Goal: Check status: Check status

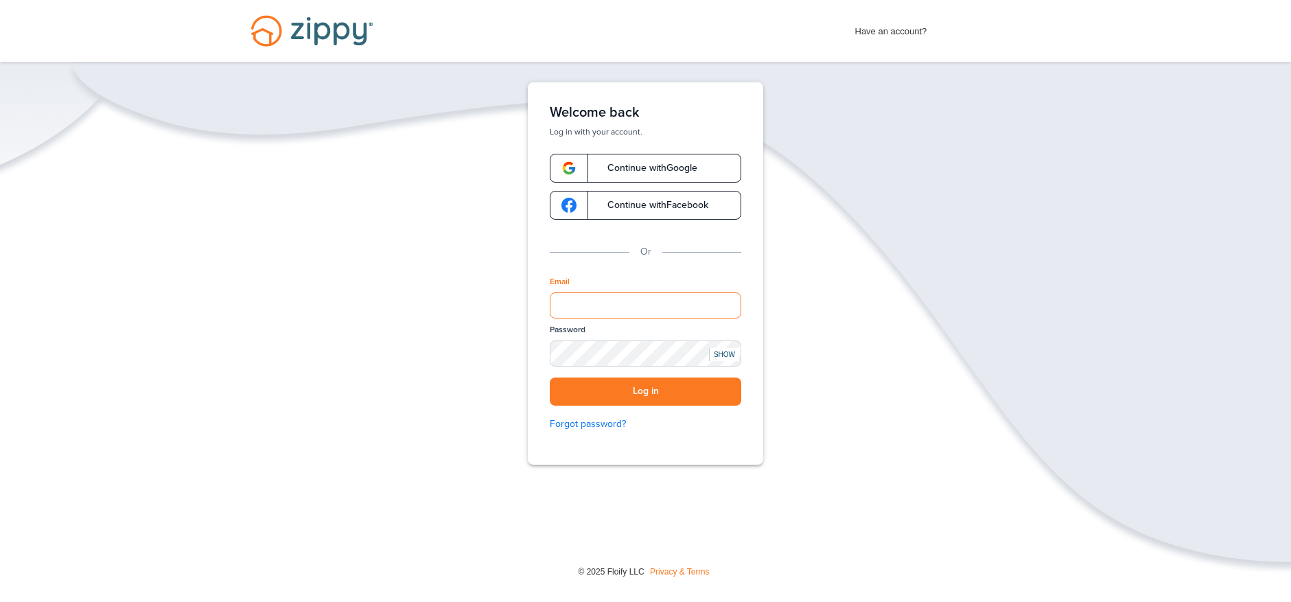
click at [580, 305] on input "Email" at bounding box center [645, 305] width 191 height 26
type input "**********"
click at [627, 395] on button "Log in" at bounding box center [645, 391] width 191 height 28
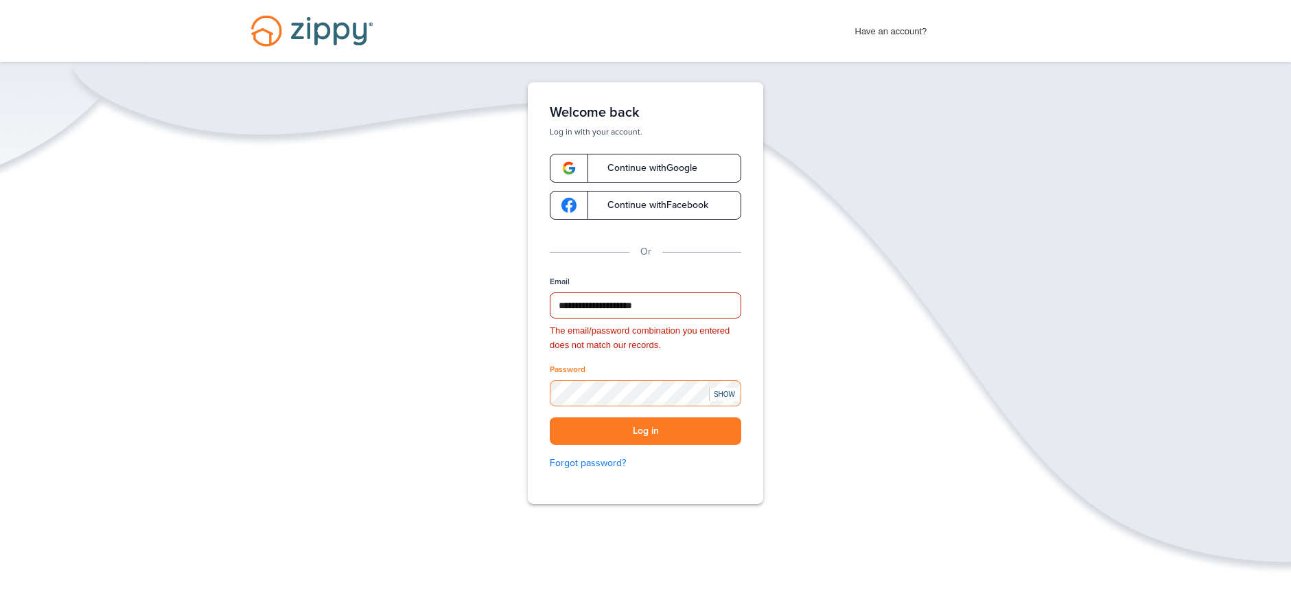
click at [525, 395] on div "**********" at bounding box center [645, 292] width 274 height 421
click at [550, 417] on button "Log in" at bounding box center [645, 431] width 191 height 28
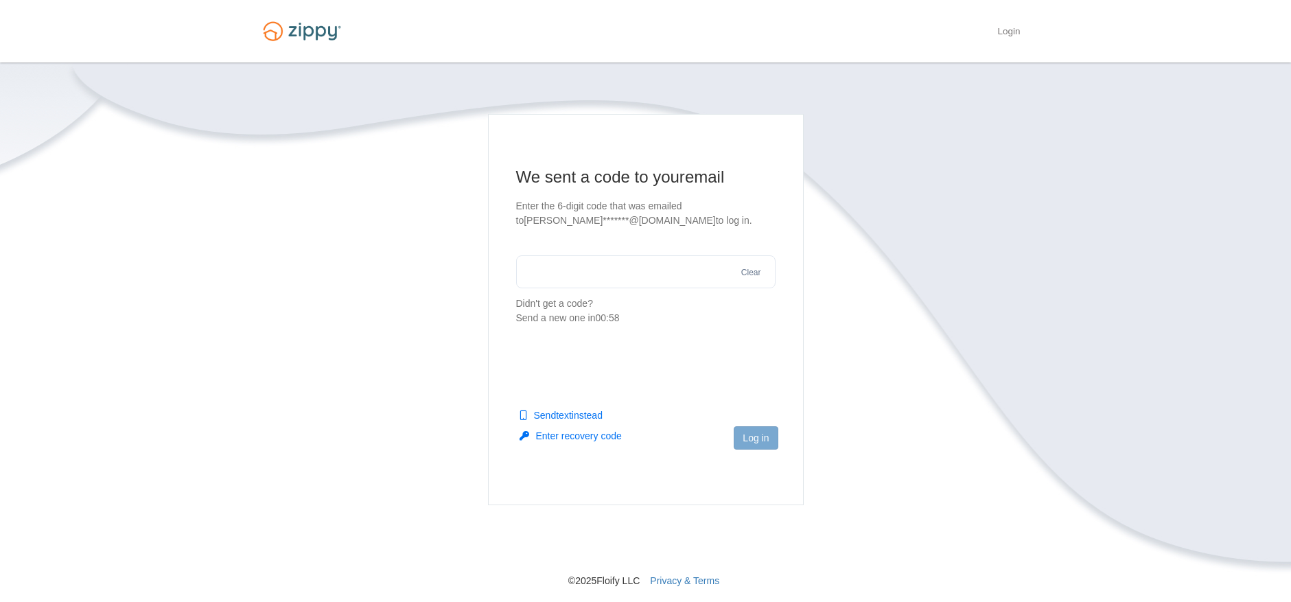
click at [566, 284] on input "text" at bounding box center [645, 271] width 259 height 33
type input "*"
type input "******"
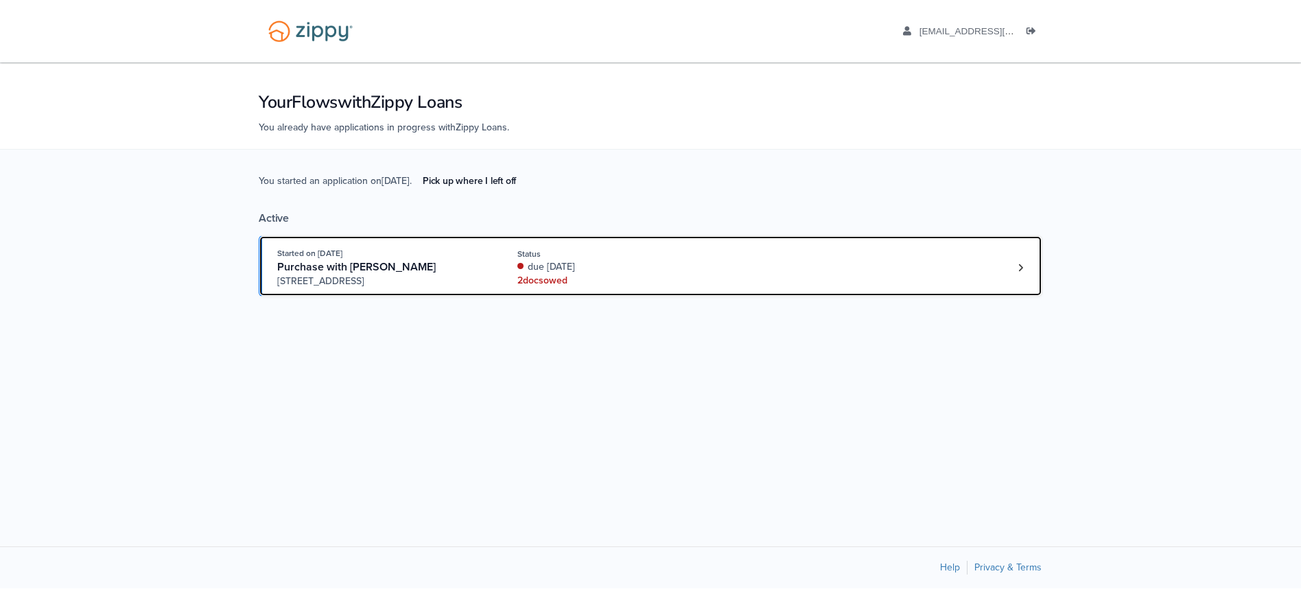
click at [508, 274] on div "Started on [DATE] Purchase with [PERSON_NAME] [STREET_ADDRESS] Status due [DATE…" at bounding box center [643, 267] width 733 height 42
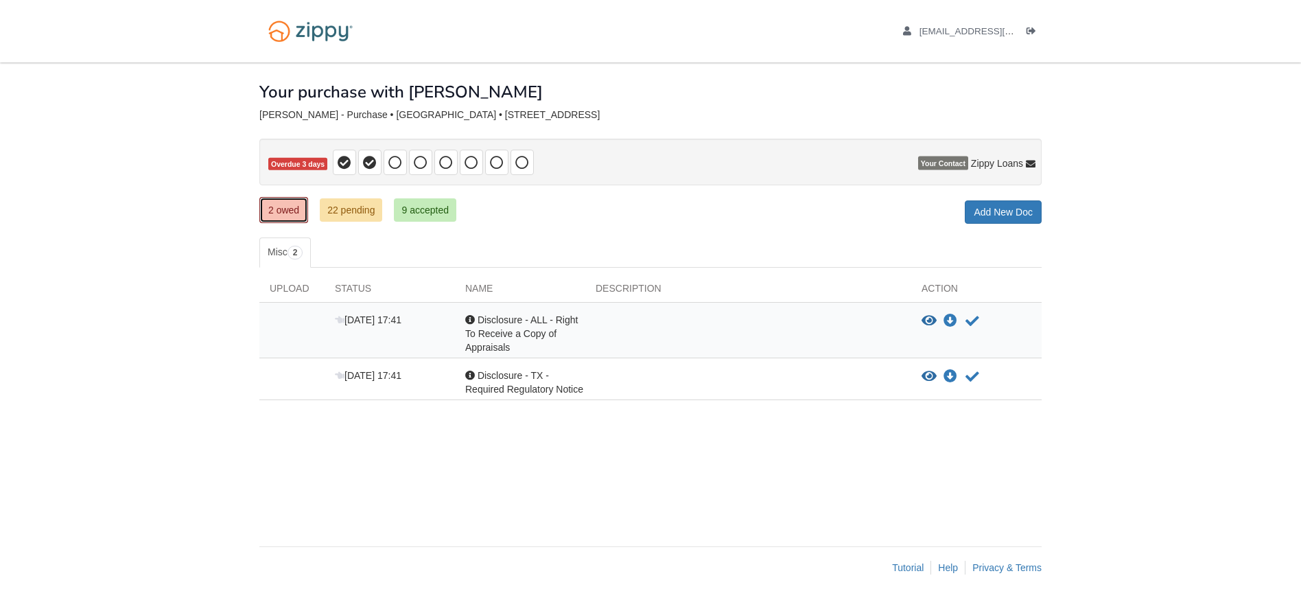
click at [285, 211] on link "2 owed" at bounding box center [283, 210] width 49 height 26
click at [541, 333] on span "Disclosure - ALL - Right To Receive a Copy of Appraisals" at bounding box center [521, 333] width 113 height 38
click at [974, 320] on icon "Acknowledge receipt of document" at bounding box center [972, 321] width 14 height 14
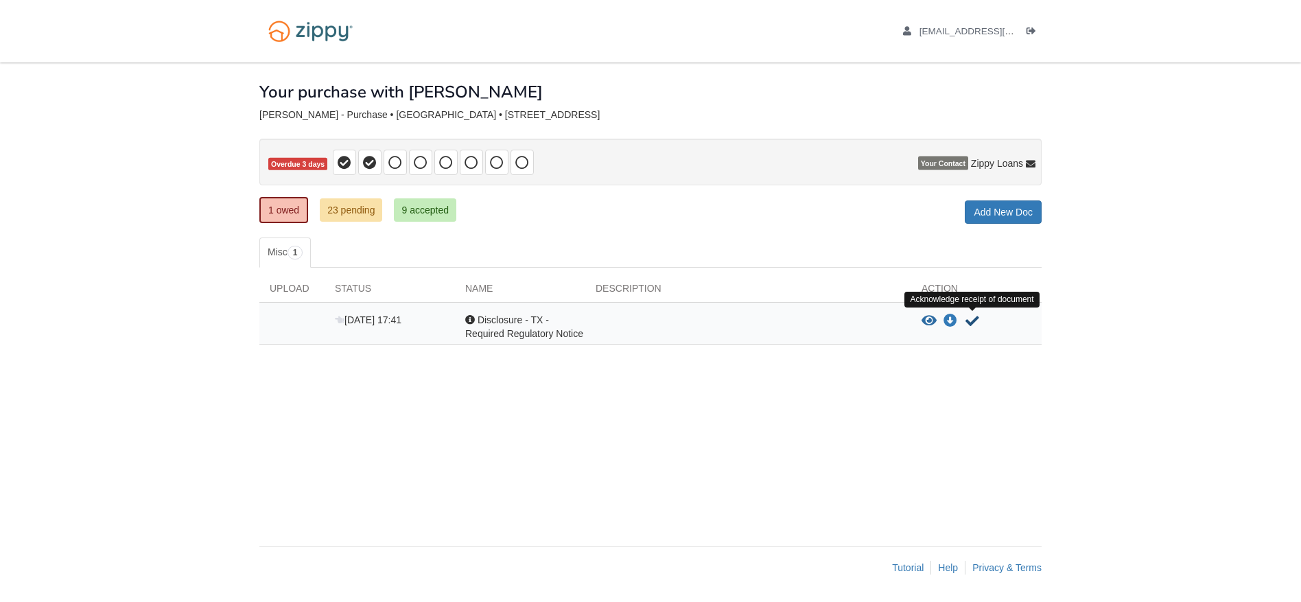
click at [975, 320] on icon "Acknowledge receipt of document" at bounding box center [972, 321] width 14 height 14
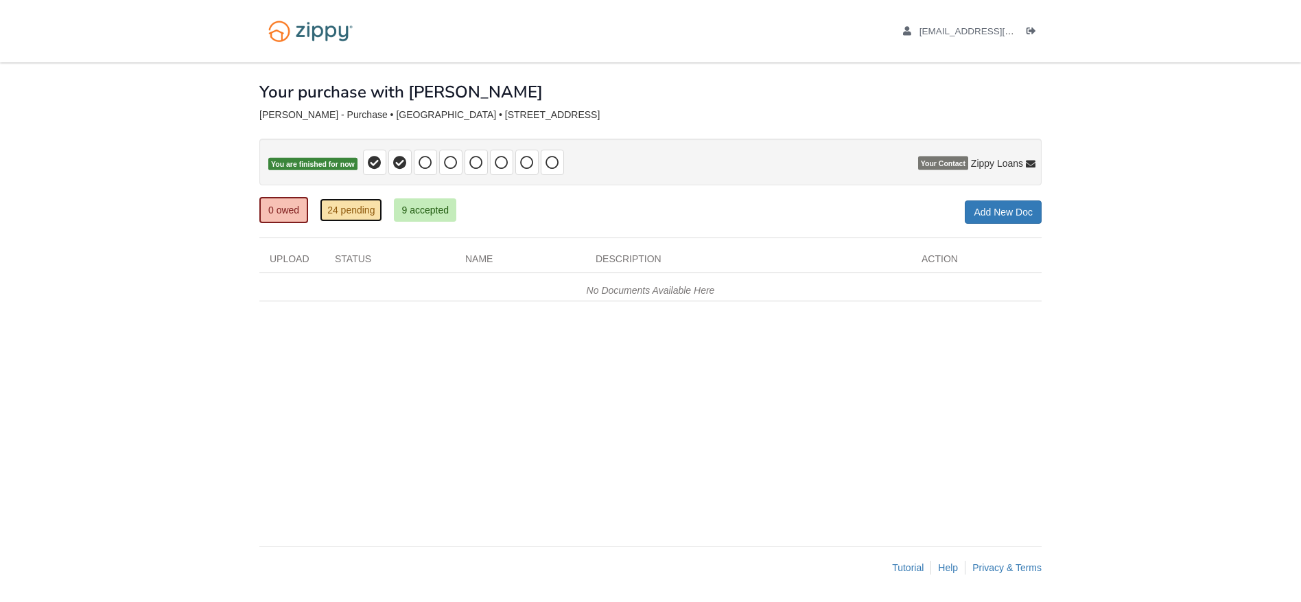
click at [343, 212] on link "24 pending" at bounding box center [351, 209] width 62 height 23
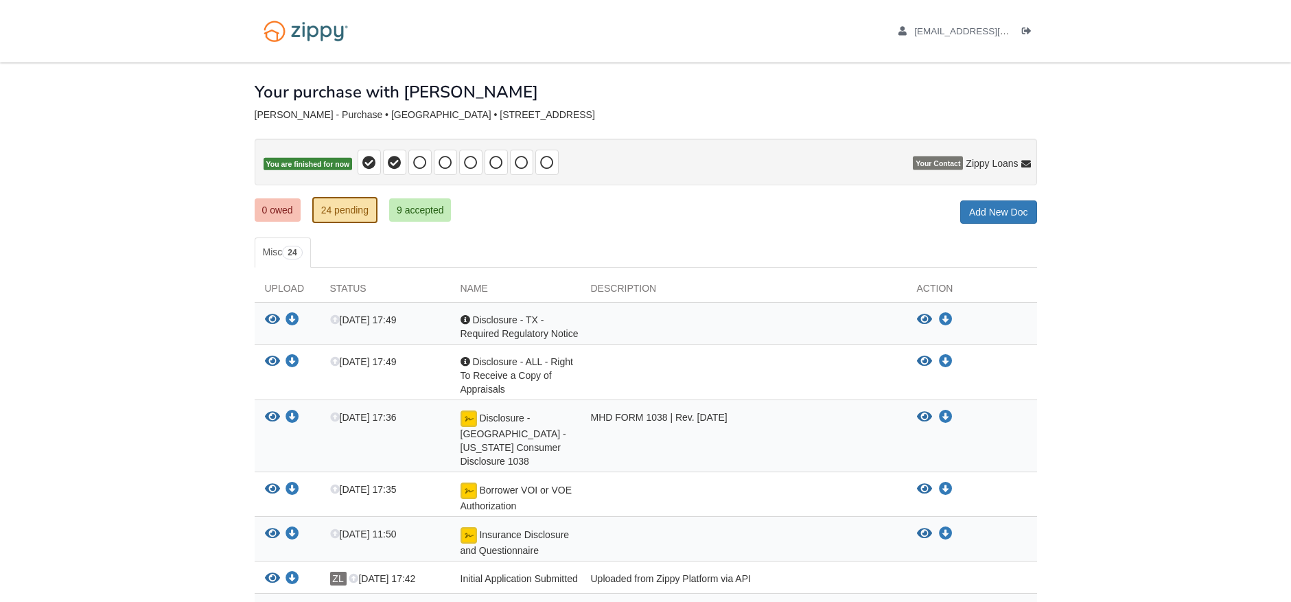
click at [577, 325] on div "Acknowledgement Disclosure - TX - Required Regulatory Notice" at bounding box center [515, 326] width 130 height 27
click at [924, 316] on icon "View Disclosure - TX - Required Regulatory Notice" at bounding box center [924, 320] width 15 height 14
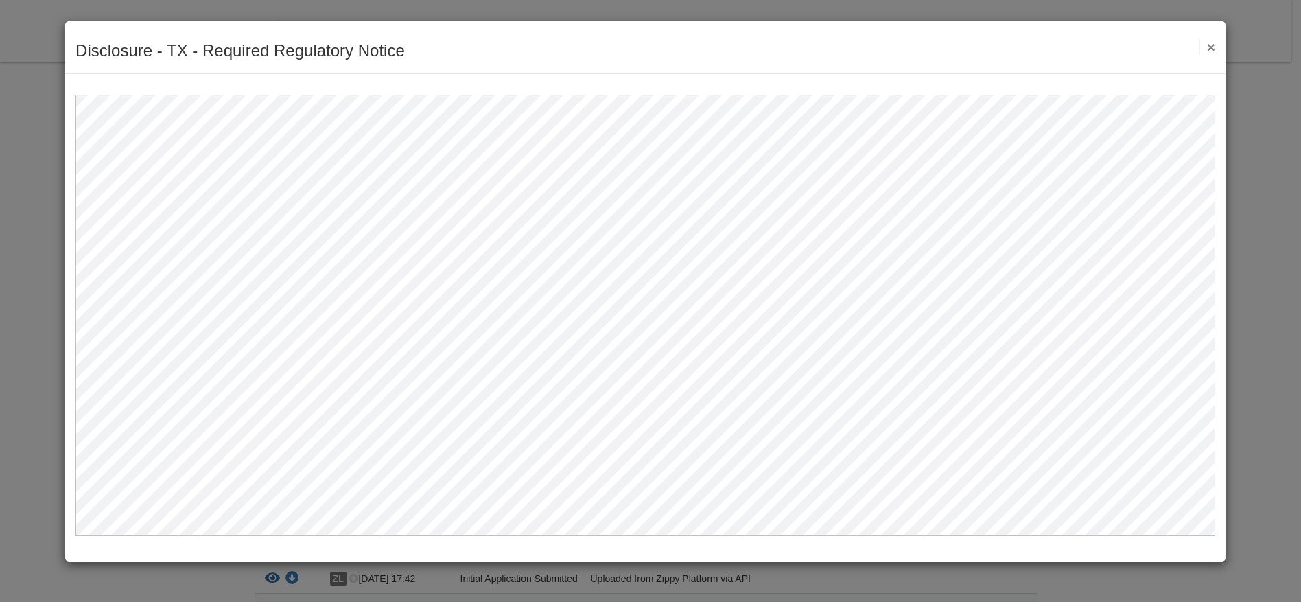
click at [1203, 45] on button "×" at bounding box center [1207, 47] width 16 height 14
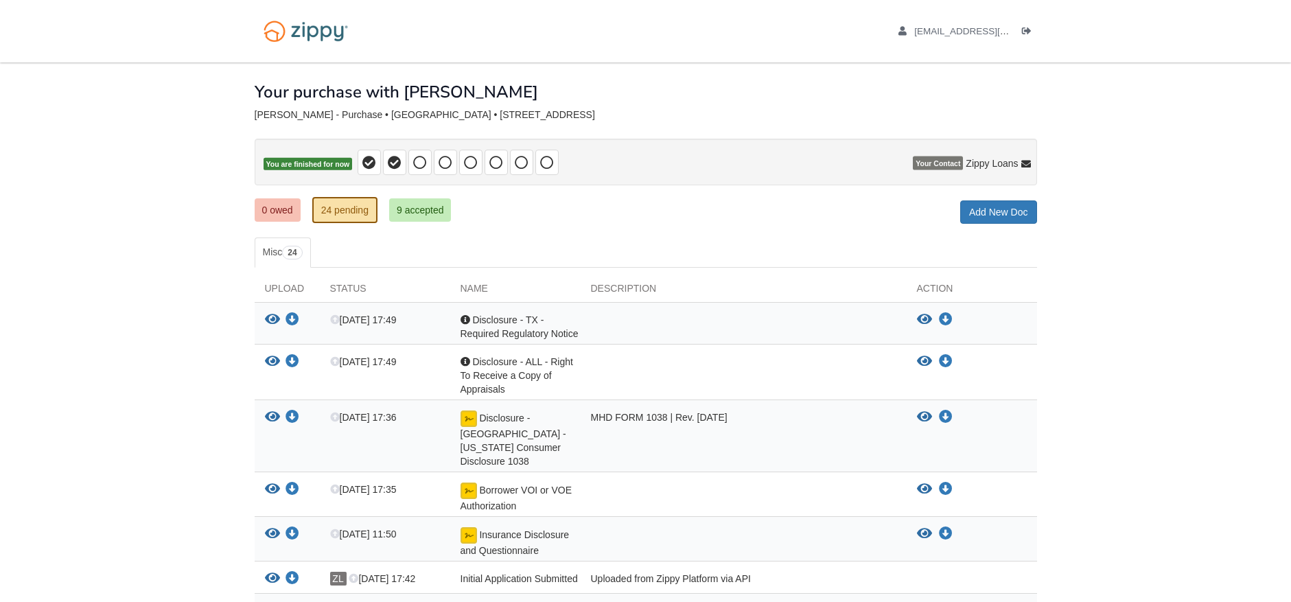
click at [522, 365] on span "Disclosure - ALL - Right To Receive a Copy of Appraisals" at bounding box center [516, 375] width 113 height 38
click at [923, 362] on icon "View Disclosure - ALL - Right To Receive a Copy of Appraisals" at bounding box center [924, 362] width 15 height 14
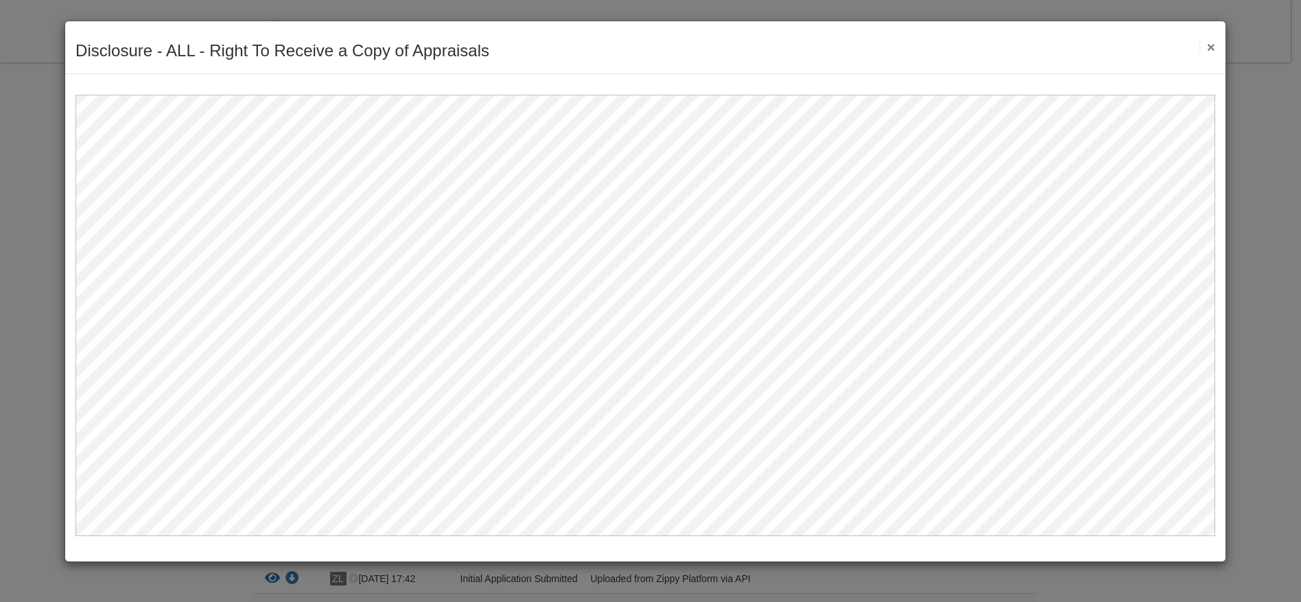
click at [1214, 43] on button "×" at bounding box center [1207, 47] width 16 height 14
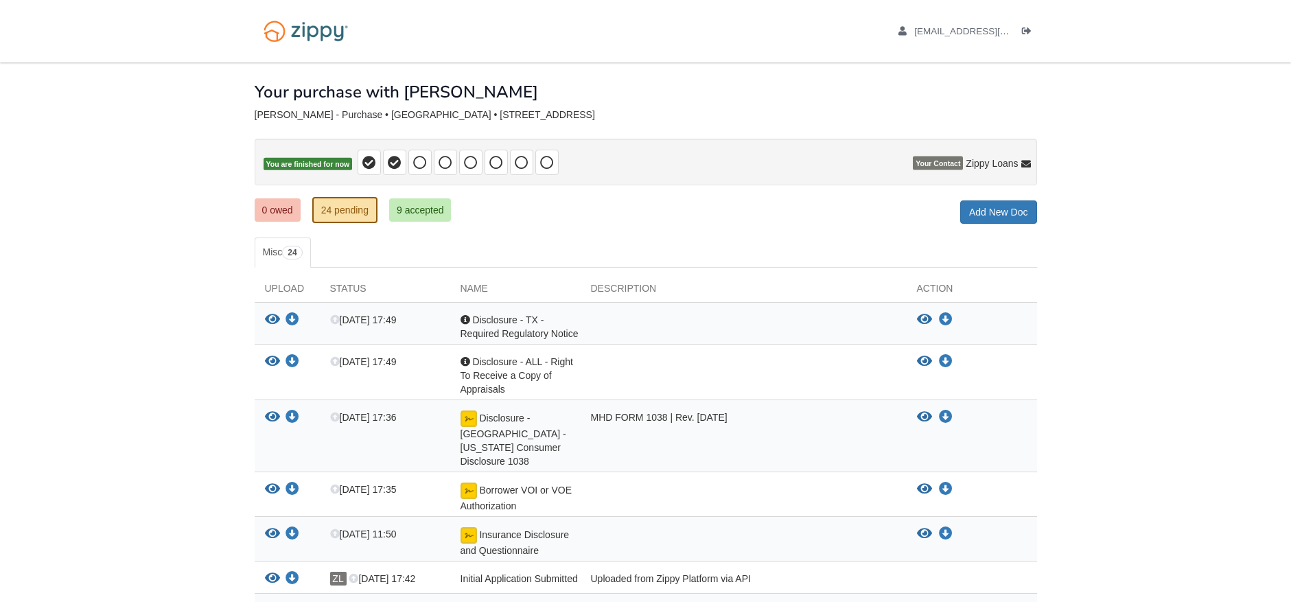
click at [557, 415] on span "Disclosure - [GEOGRAPHIC_DATA] - [US_STATE] Consumer Disclosure 1038" at bounding box center [513, 439] width 106 height 54
click at [668, 417] on div "MHD FORM 1038 | Rev. [DATE]" at bounding box center [744, 439] width 326 height 58
click at [471, 421] on img at bounding box center [468, 418] width 16 height 16
click at [467, 421] on img at bounding box center [468, 418] width 16 height 16
click at [461, 421] on img at bounding box center [468, 418] width 16 height 16
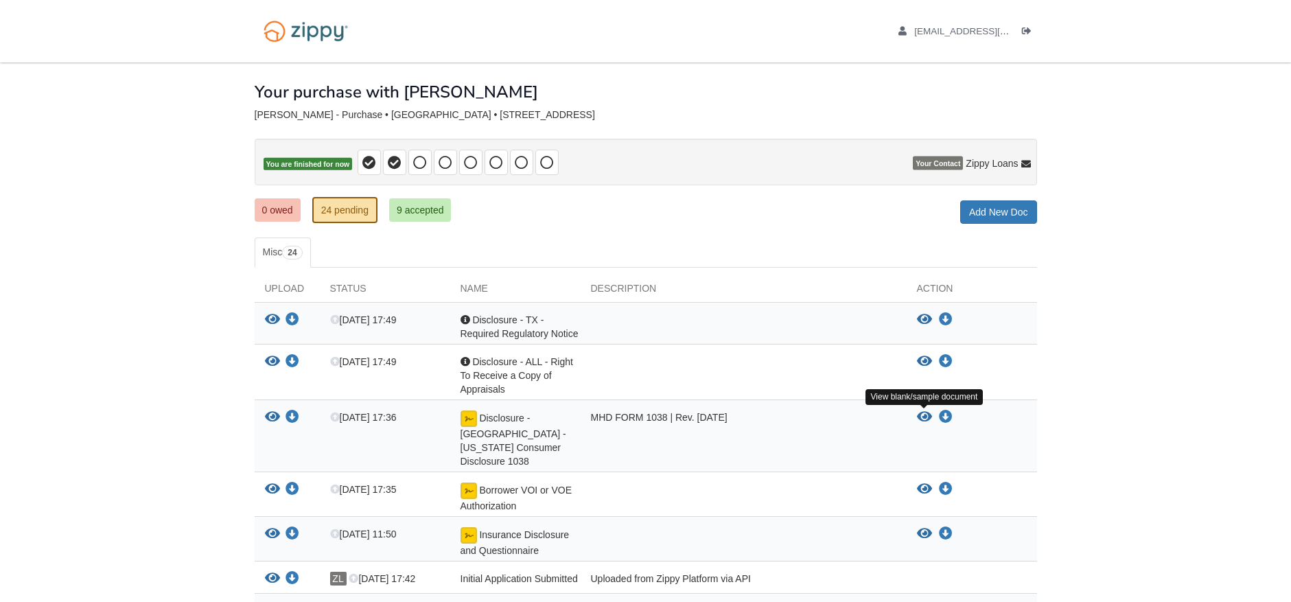
click at [921, 412] on icon "View Disclosure - TX - Texas Consumer Disclosure 1038" at bounding box center [924, 417] width 15 height 14
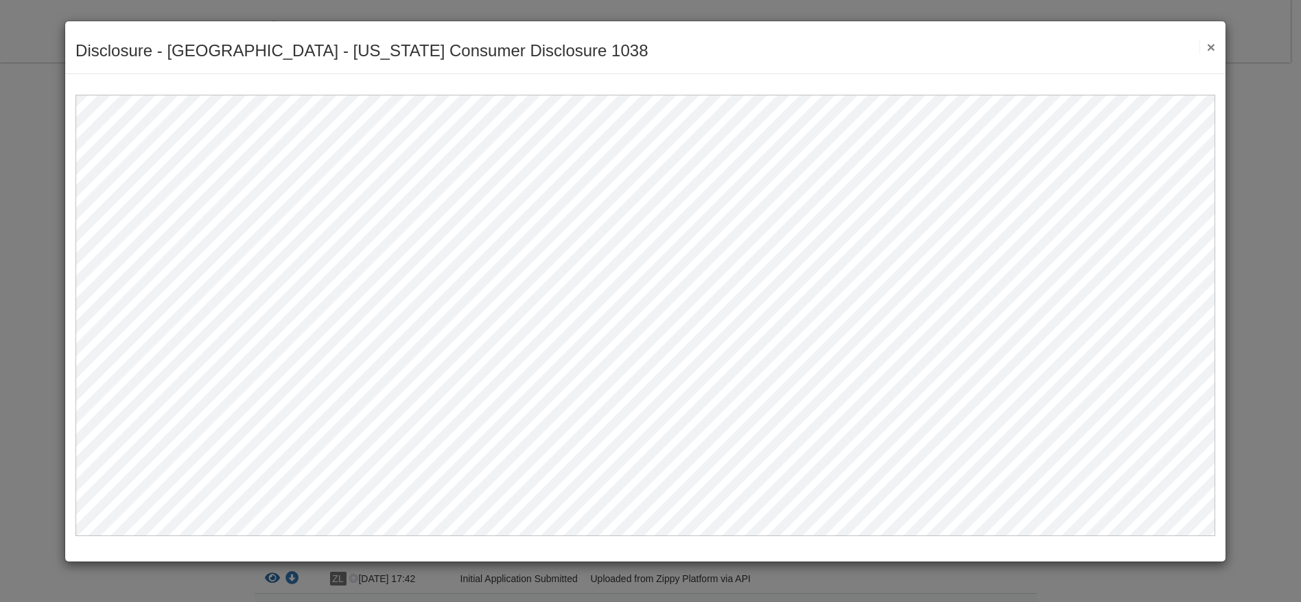
click at [1215, 48] on div "Disclosure - TX - Texas Consumer Disclosure 1038 Save Cancel Previous Document …" at bounding box center [645, 47] width 1160 height 53
click at [1212, 47] on button "×" at bounding box center [1207, 47] width 16 height 14
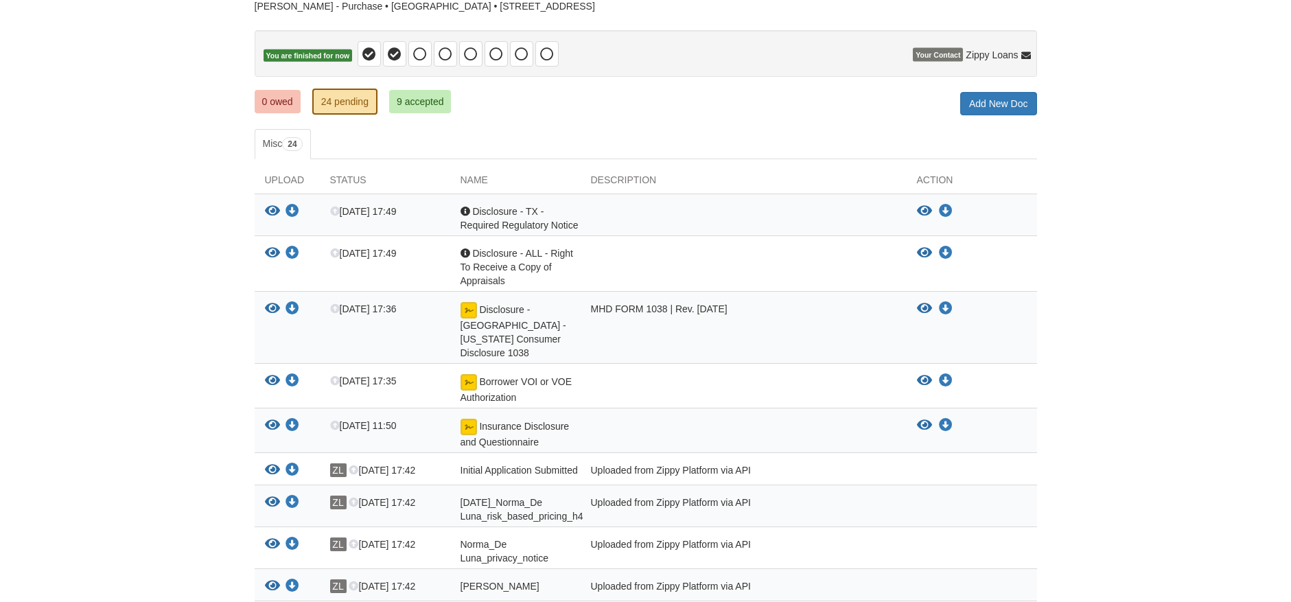
scroll to position [65, 0]
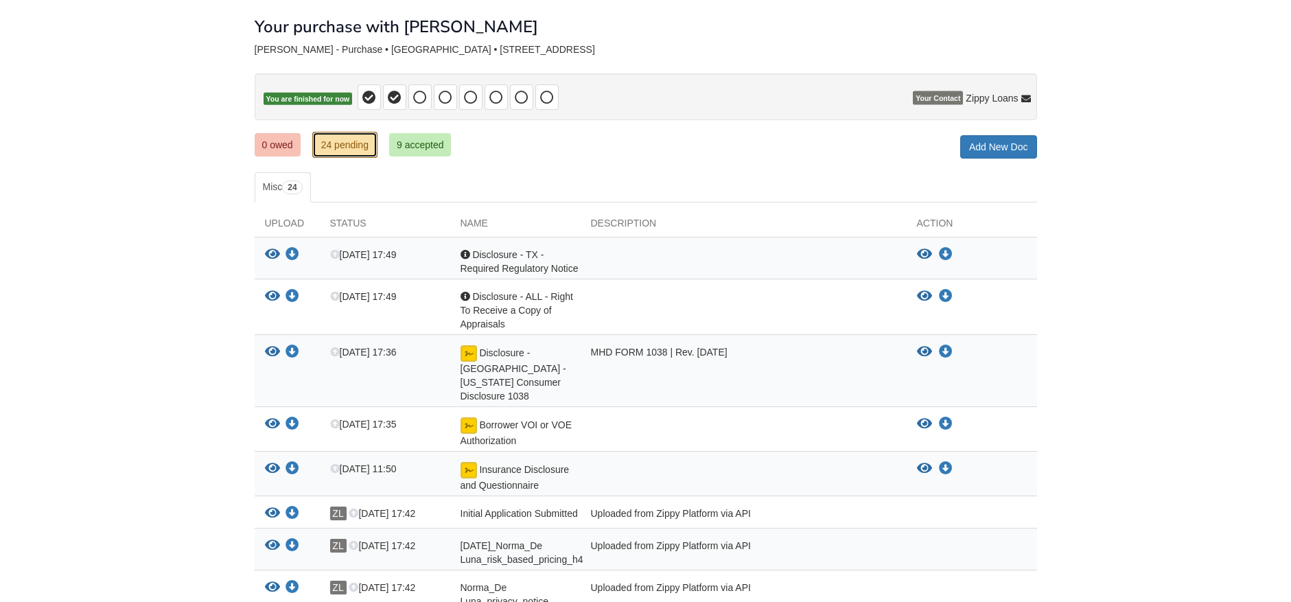
click at [335, 141] on link "24 pending" at bounding box center [344, 145] width 65 height 26
